Goal: Transaction & Acquisition: Purchase product/service

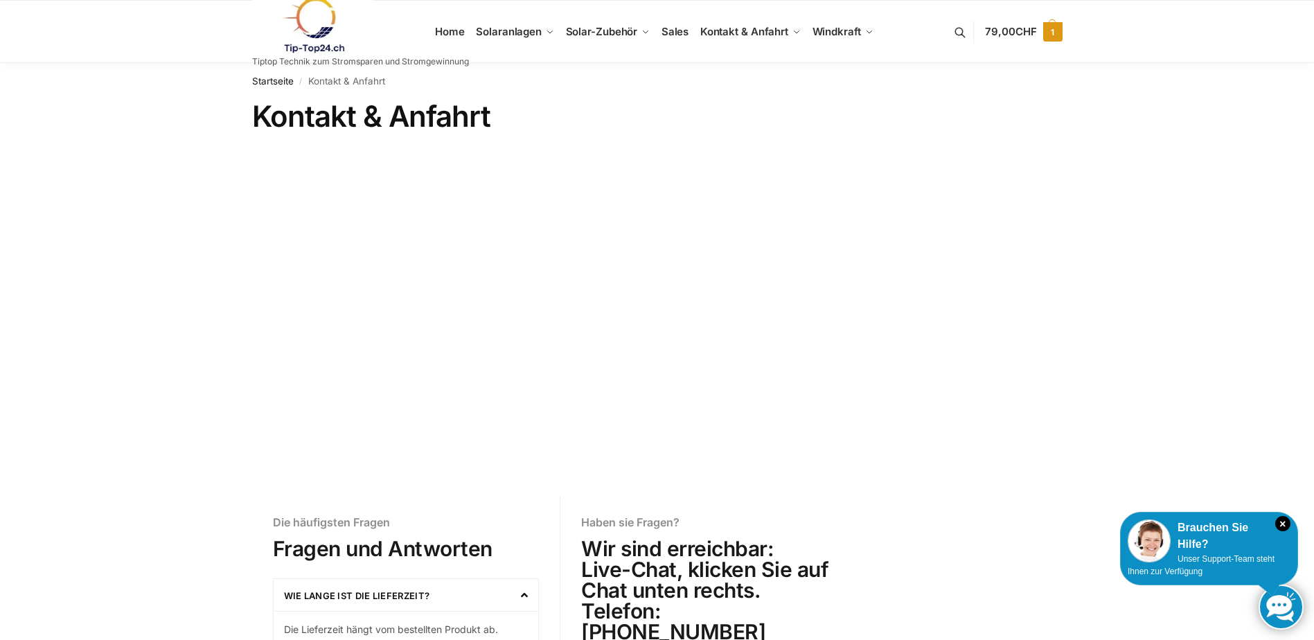
click at [1047, 33] on span "1" at bounding box center [1052, 31] width 19 height 19
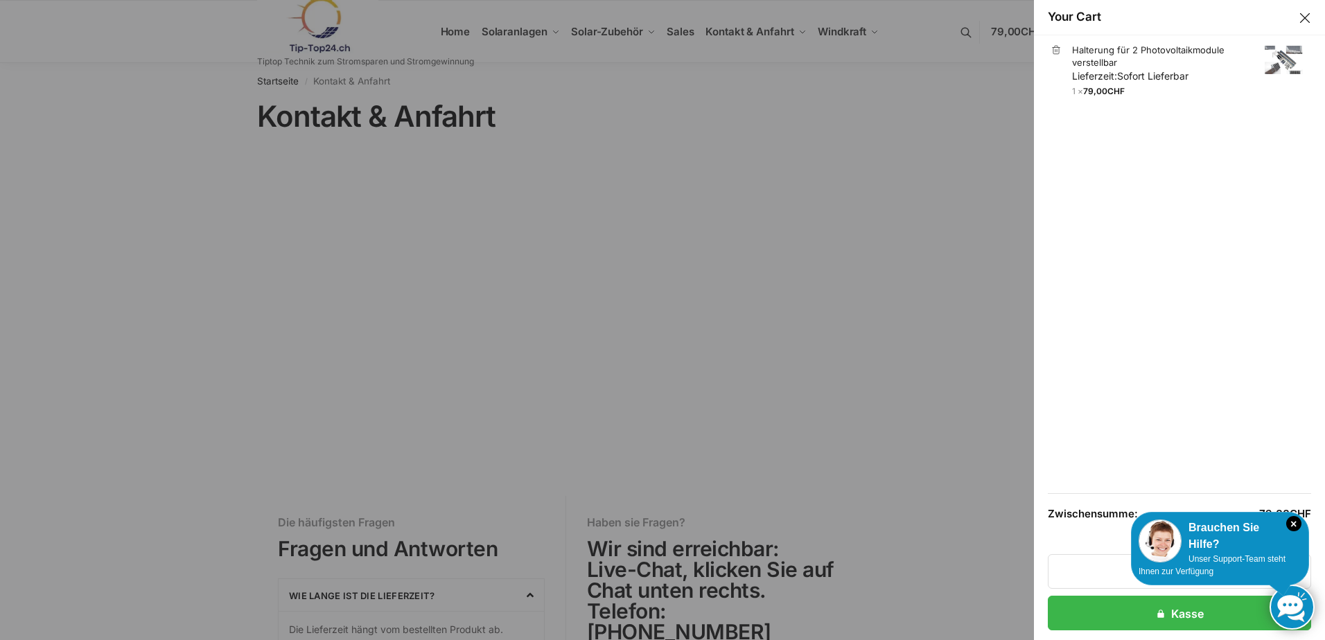
click at [1295, 18] on button "Close drawer" at bounding box center [1304, 18] width 18 height 18
